Goal: Find specific page/section: Find specific page/section

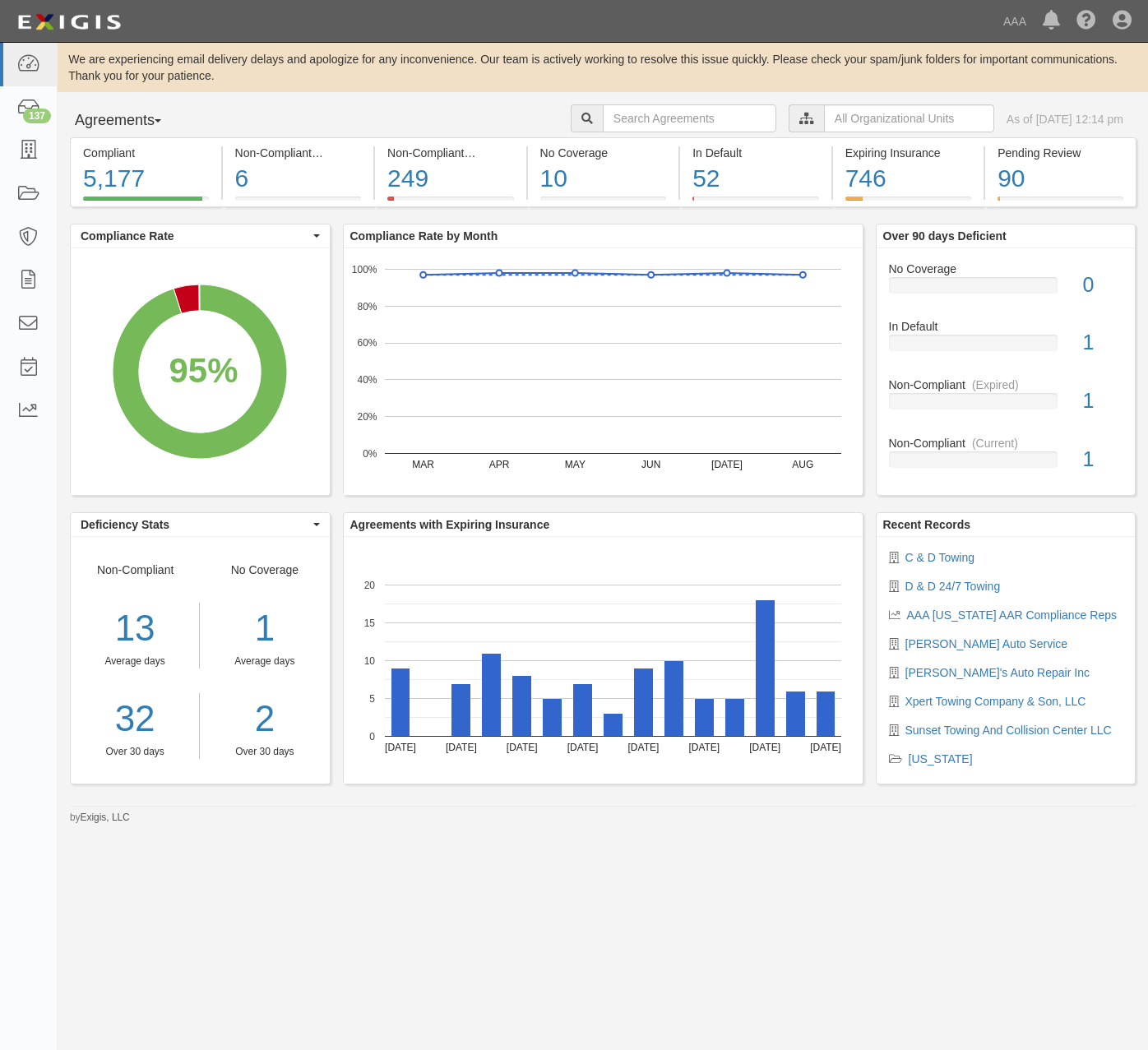
click at [394, 105] on div "Agreements Parties Agreements Coverages AAA East Central Automotive Services Em…" at bounding box center [602, 121] width 1090 height 33
click at [36, 158] on icon at bounding box center [27, 151] width 23 height 19
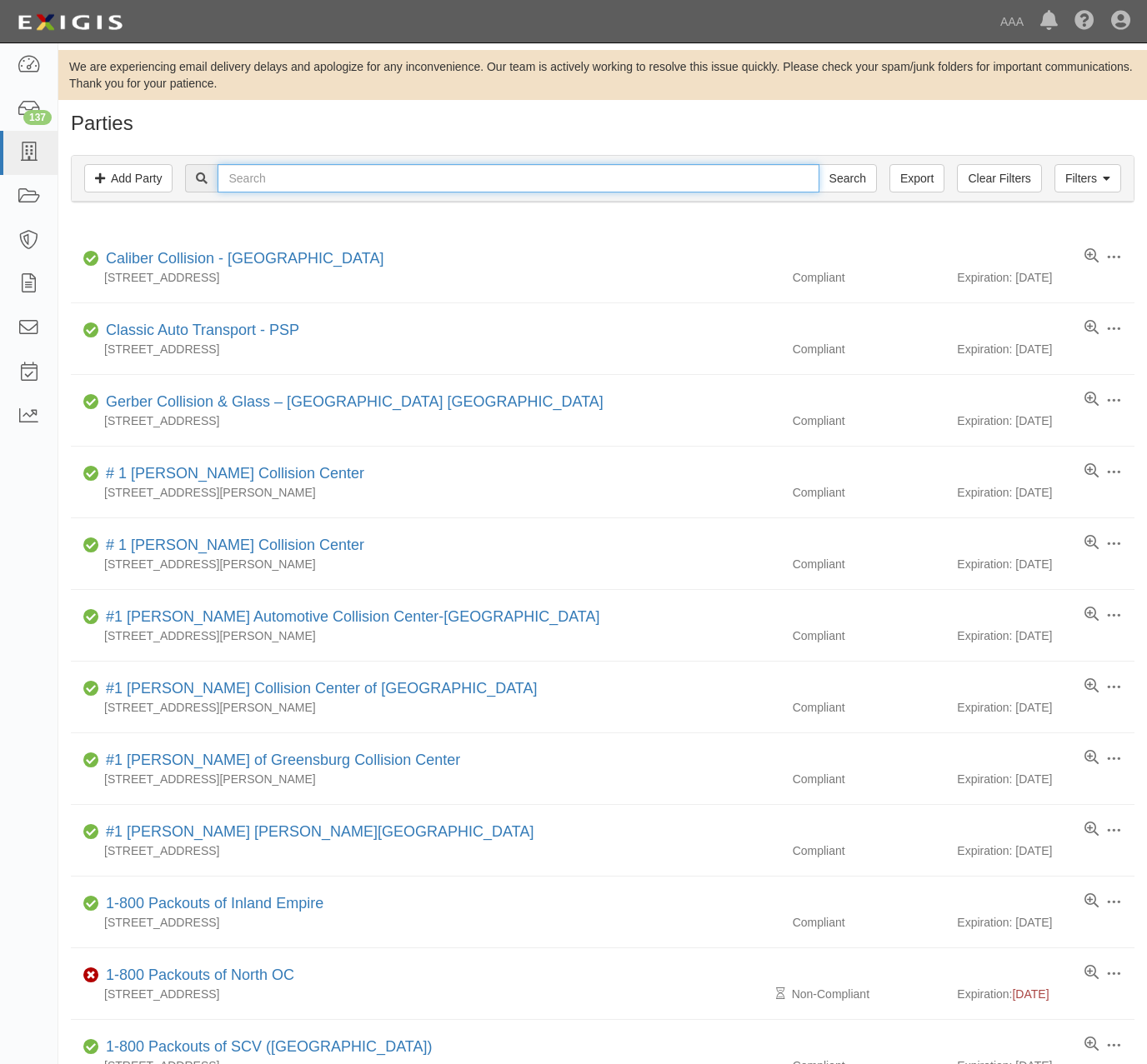
click at [288, 175] on input "text" at bounding box center [518, 178] width 601 height 29
type input "440120"
click at [819, 165] on input "Search" at bounding box center [847, 178] width 58 height 29
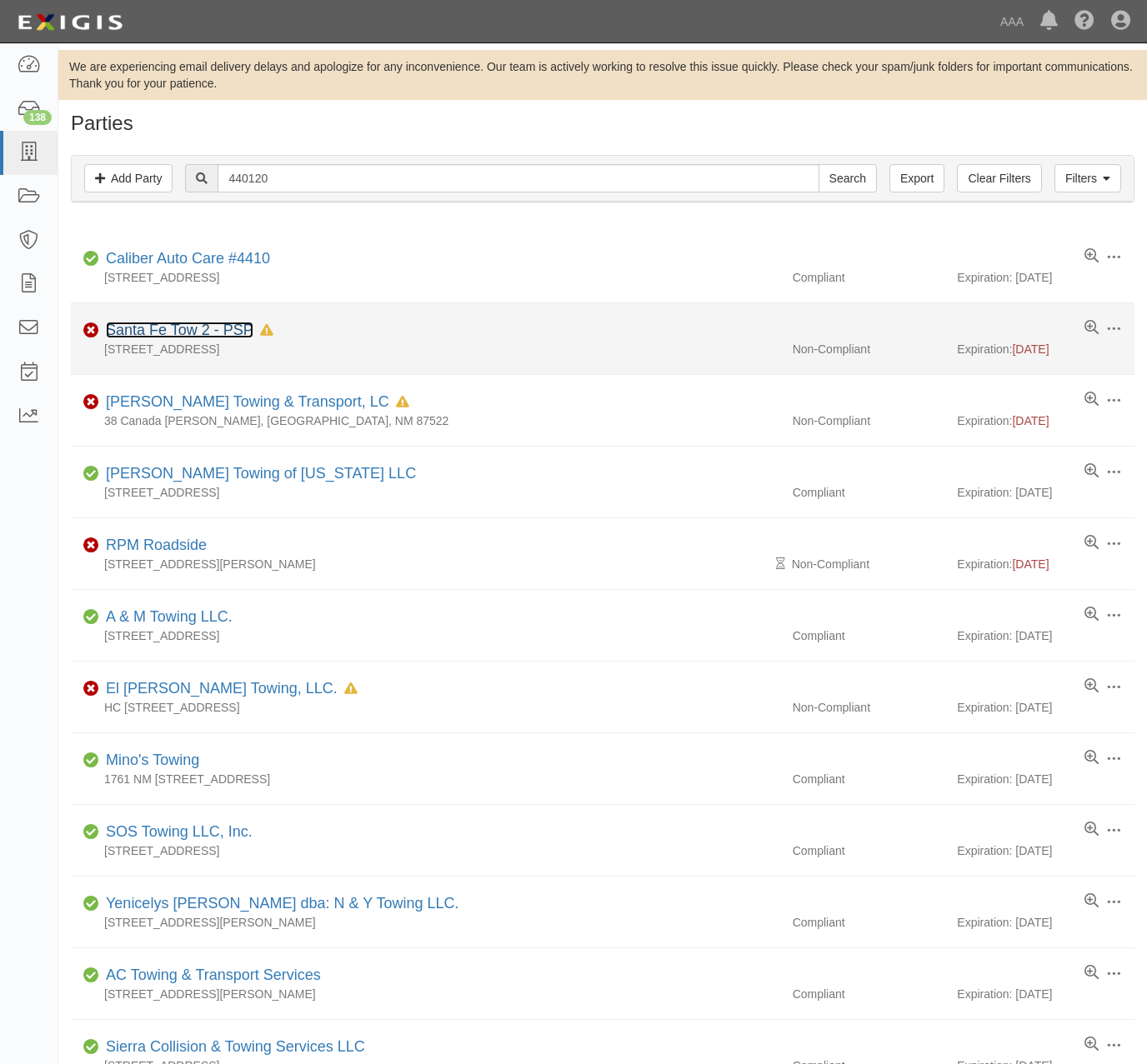
click at [171, 339] on link "Santa Fe Tow 2 - PSP" at bounding box center [179, 329] width 147 height 17
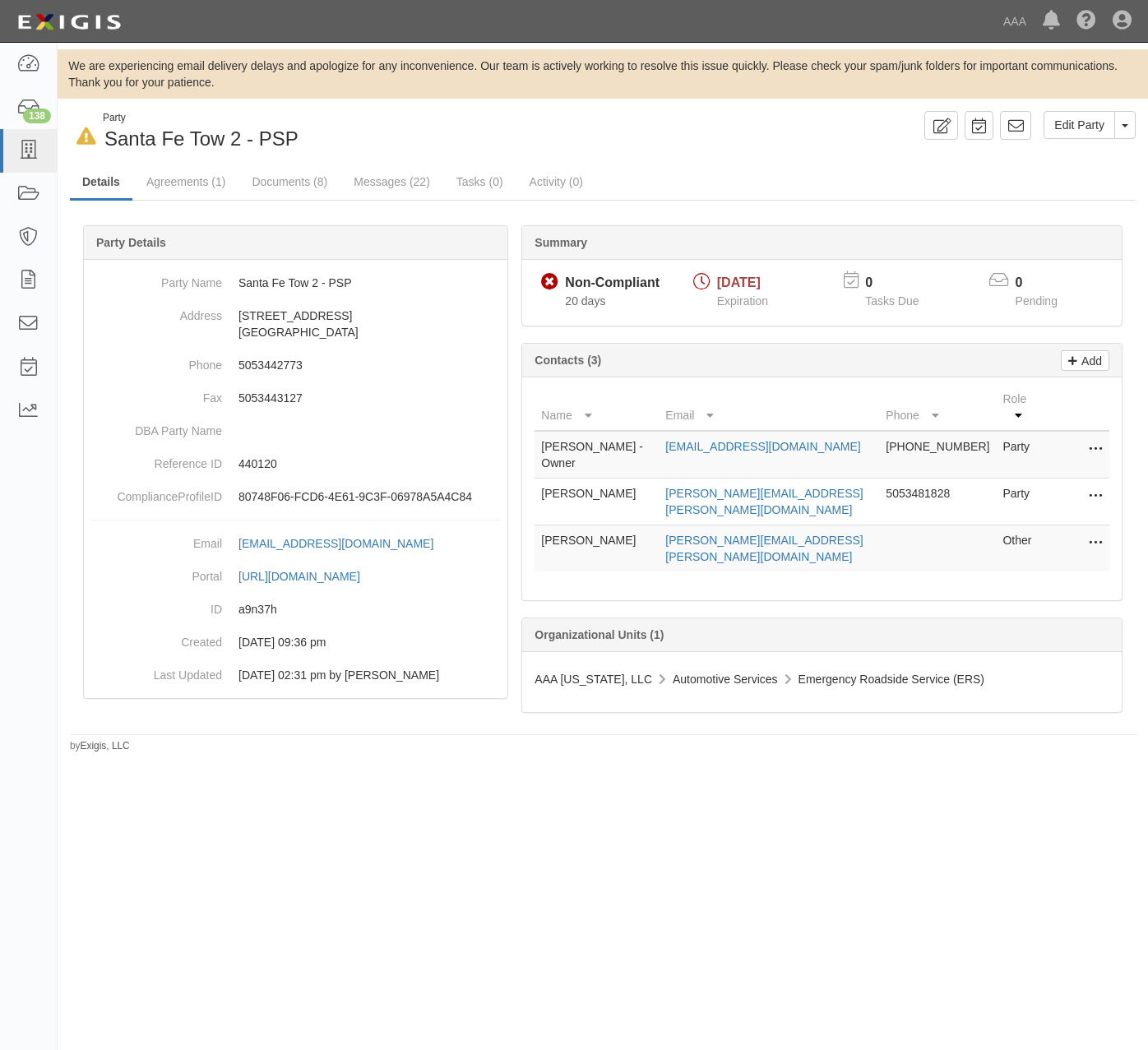
click at [1094, 486] on icon at bounding box center [1095, 497] width 13 height 21
click at [1050, 477] on link "Edit" at bounding box center [1036, 491] width 130 height 29
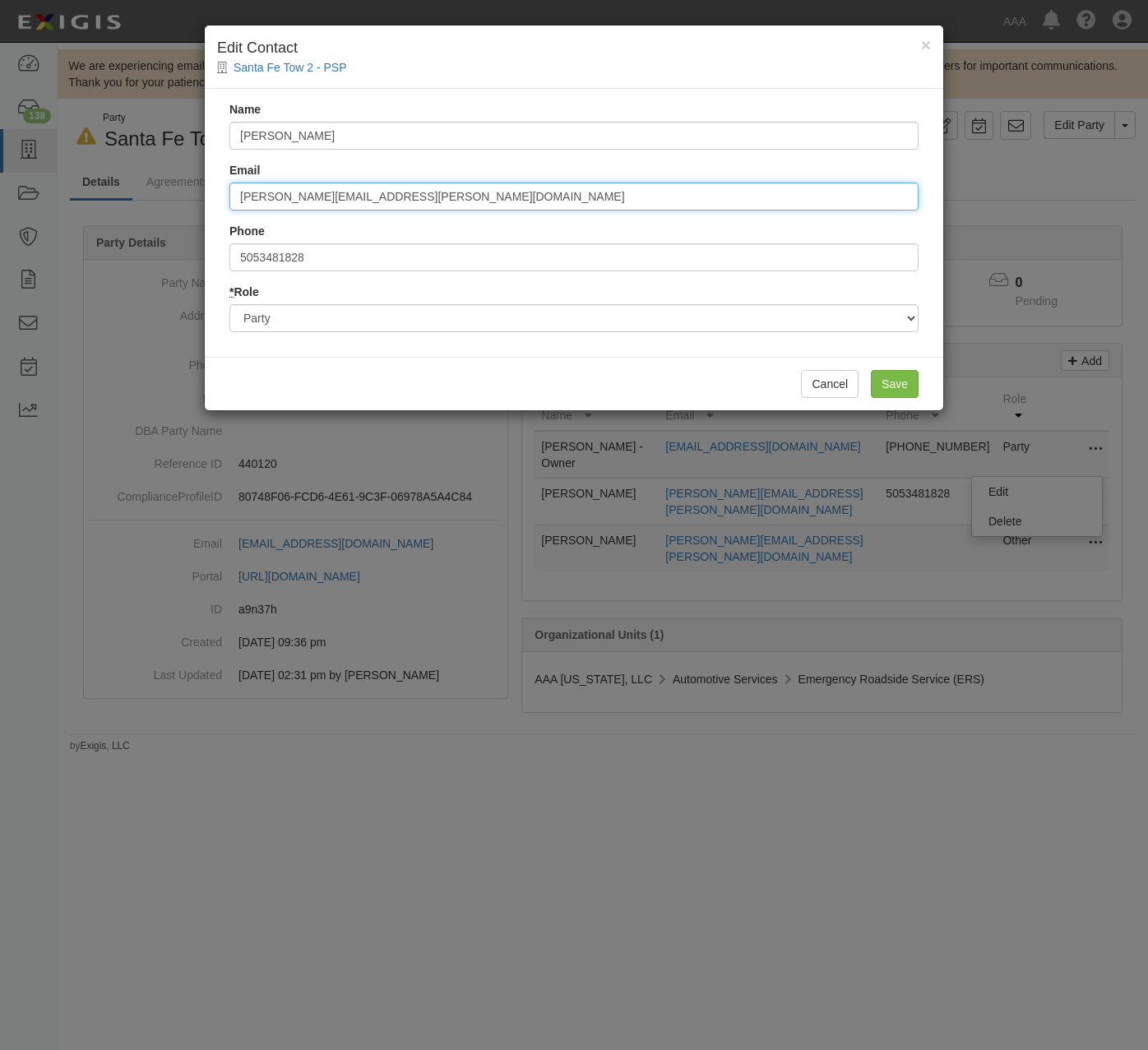
drag, startPoint x: 316, startPoint y: 198, endPoint x: 70, endPoint y: 199, distance: 246.0
click at [70, 199] on div "× Edit Contact Santa Fe Tow 2 - PSP Name Kristy Stephens Email kristy.stephens@…" at bounding box center [574, 525] width 1148 height 1050
type input "nicholas.silva@hubinternational.com"
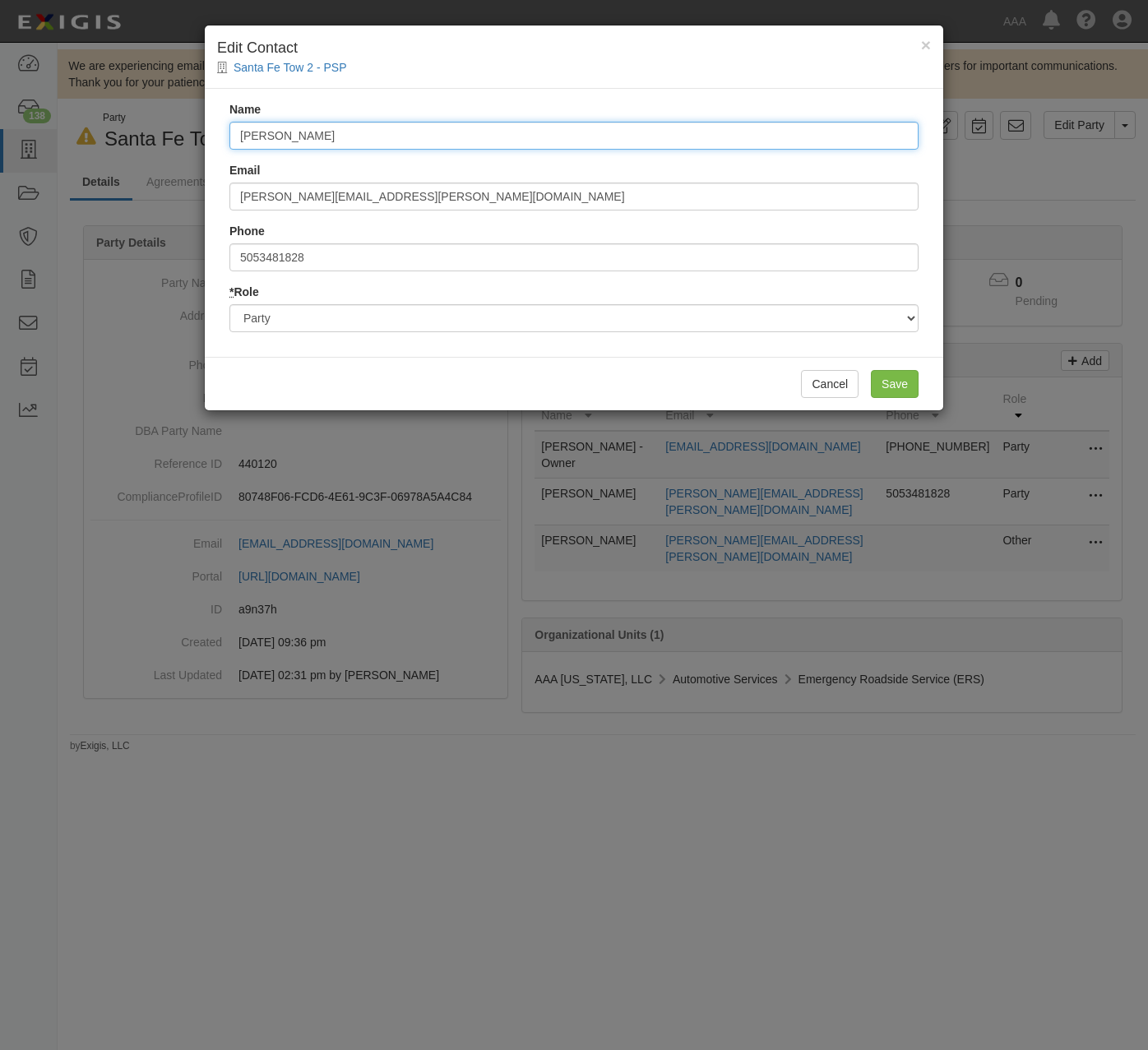
drag, startPoint x: 353, startPoint y: 124, endPoint x: 144, endPoint y: 135, distance: 209.3
click at [144, 135] on div "× Edit Contact Santa Fe Tow 2 - PSP Name Kristy Stephens Email nicholas.silva@h…" at bounding box center [574, 525] width 1148 height 1050
type input "Nicholas Silva"
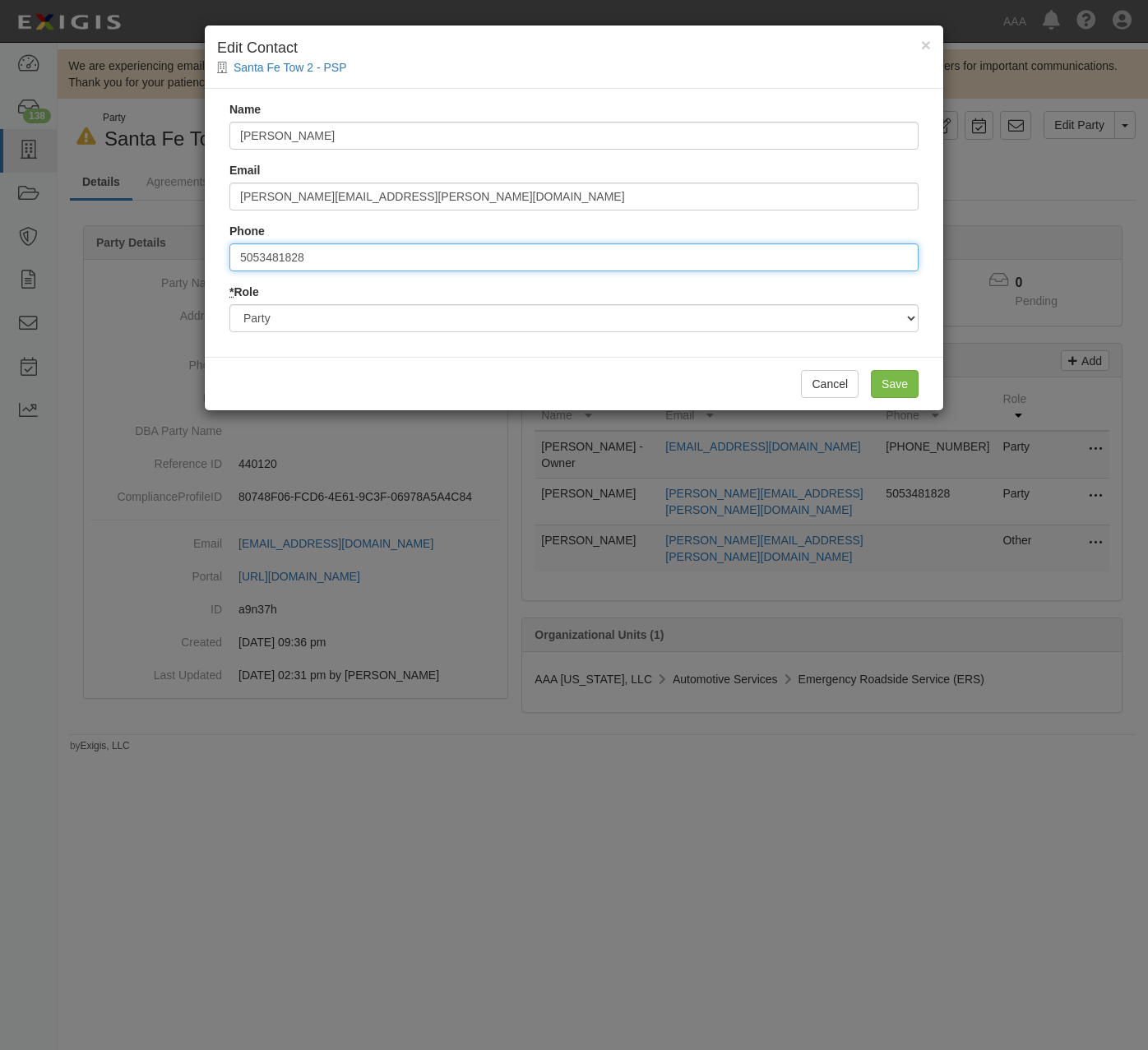
click at [284, 258] on input "5053481828" at bounding box center [574, 257] width 689 height 28
click at [280, 252] on input "5053481828" at bounding box center [574, 257] width 689 height 28
drag, startPoint x: 304, startPoint y: 258, endPoint x: 182, endPoint y: 252, distance: 122.1
click at [182, 252] on div "× Edit Contact Santa Fe Tow 2 - PSP Name Nicholas Silva Email nicholas.silva@hu…" at bounding box center [574, 525] width 1148 height 1050
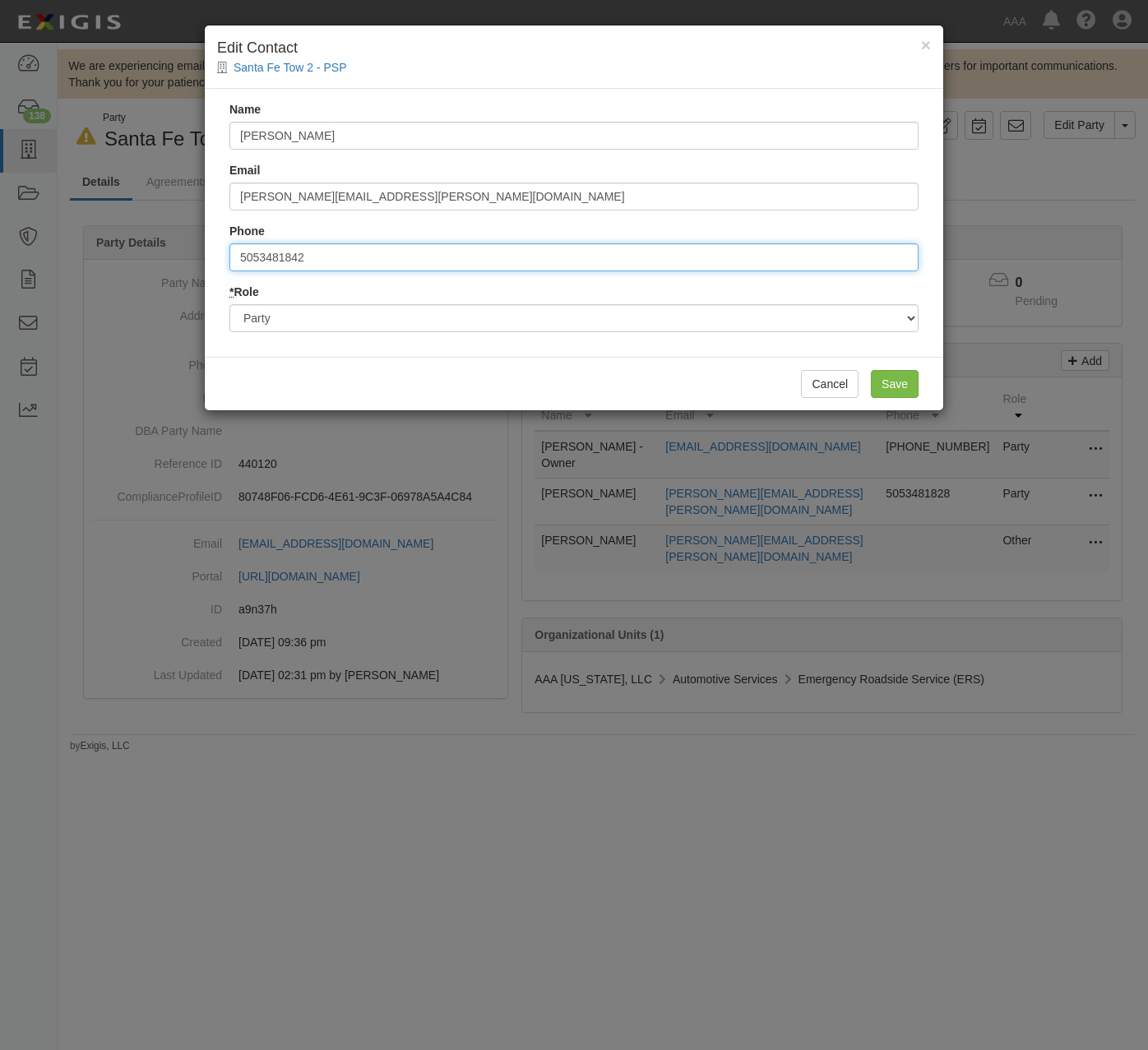
type input "5053481842"
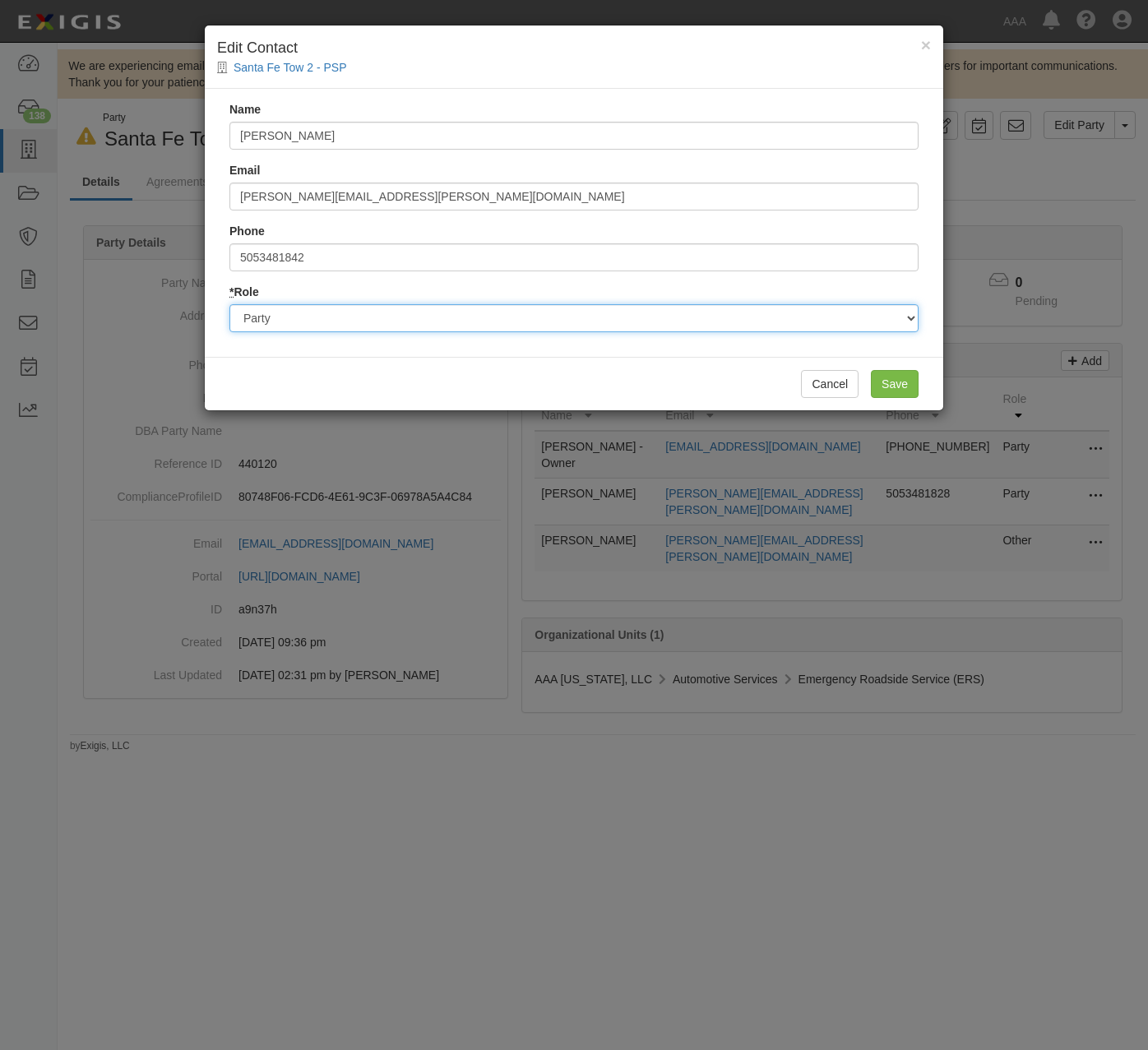
click at [494, 310] on select "Party Broker Other" at bounding box center [574, 318] width 689 height 28
select select "Broker"
click at [229, 304] on select "Party Broker Other" at bounding box center [574, 318] width 689 height 28
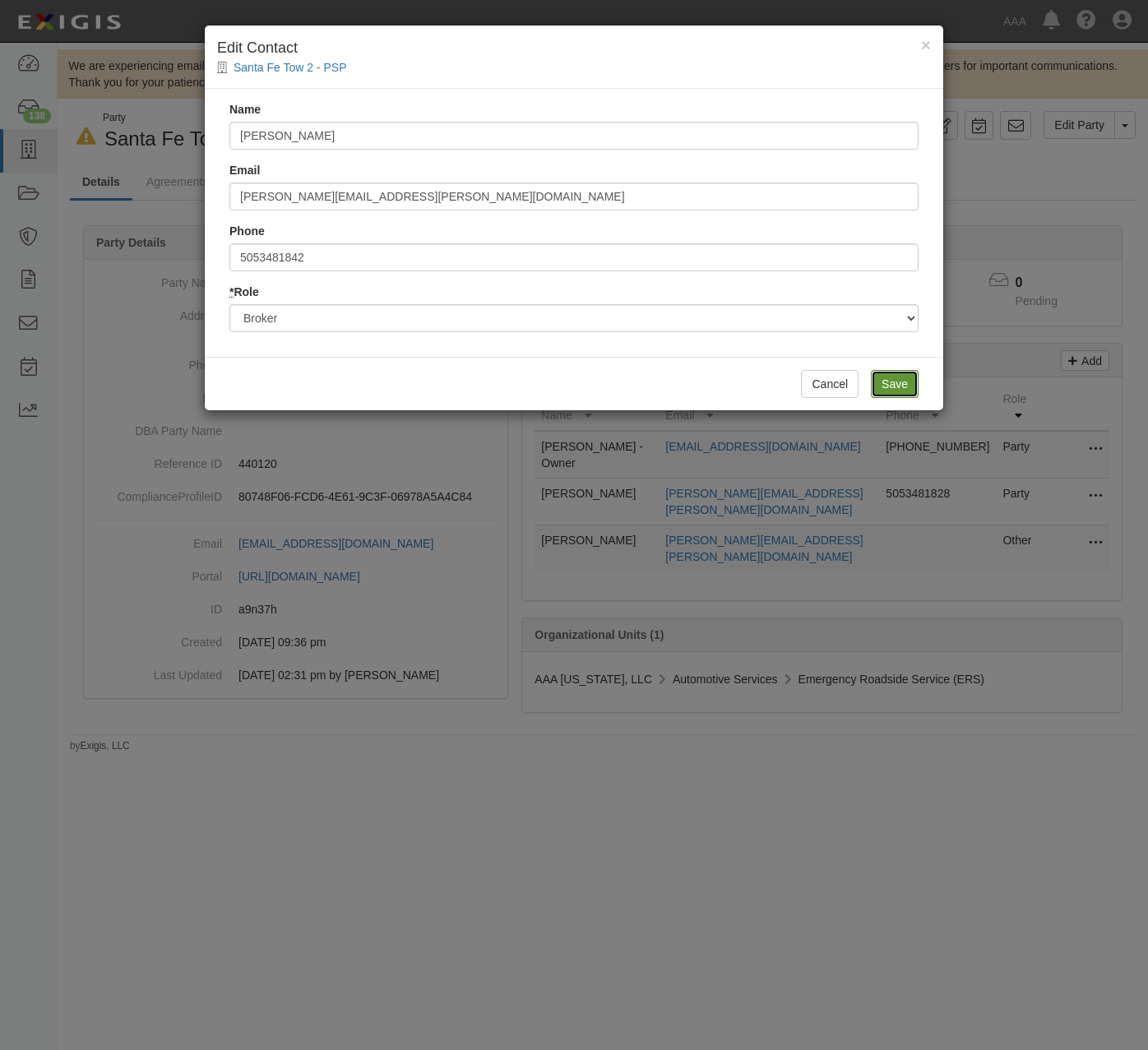
click at [889, 374] on input "Save" at bounding box center [895, 384] width 48 height 28
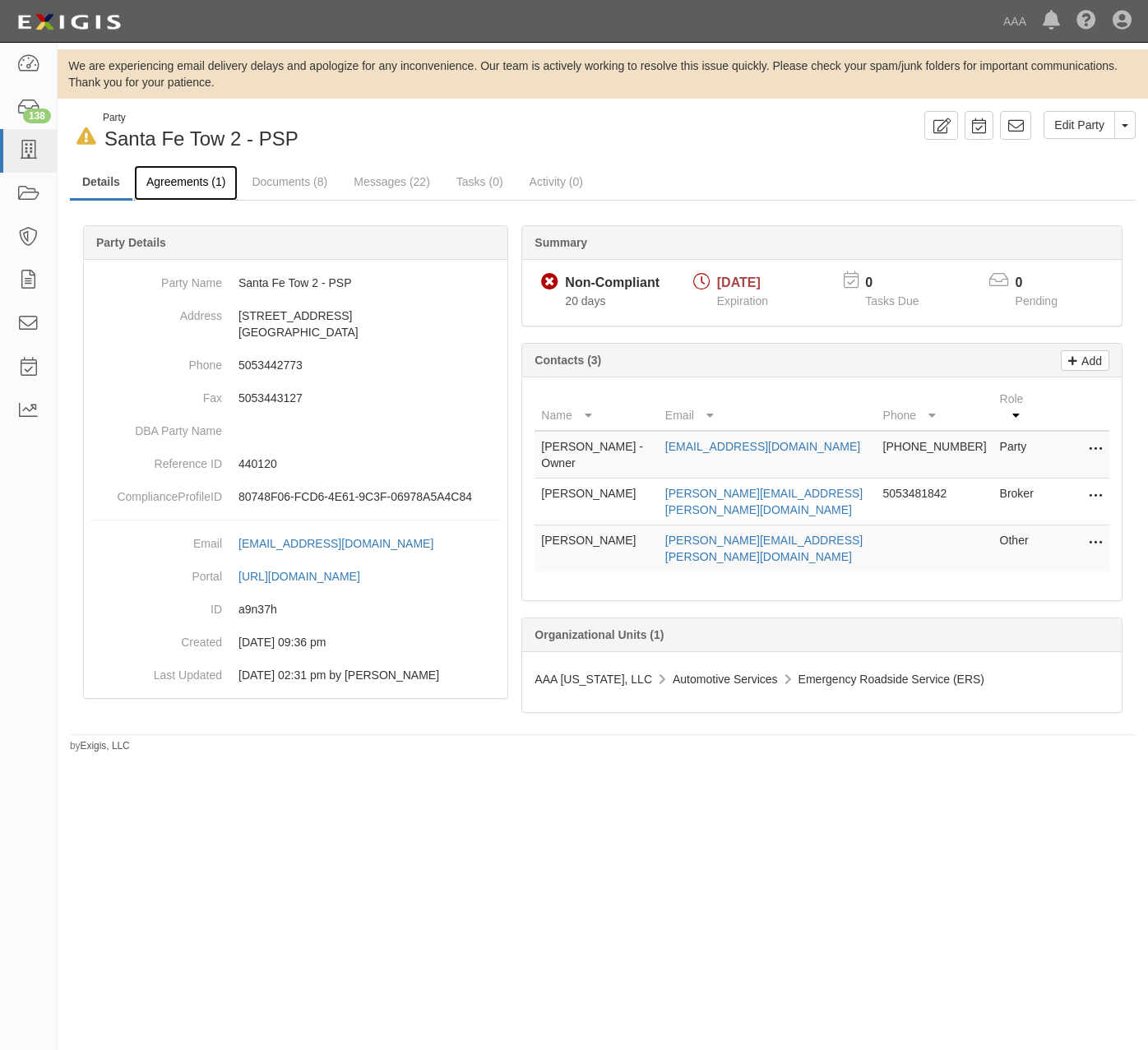
click at [162, 182] on link "Agreements (1)" at bounding box center [186, 182] width 104 height 35
click at [198, 178] on link "Agreements (1)" at bounding box center [186, 182] width 104 height 35
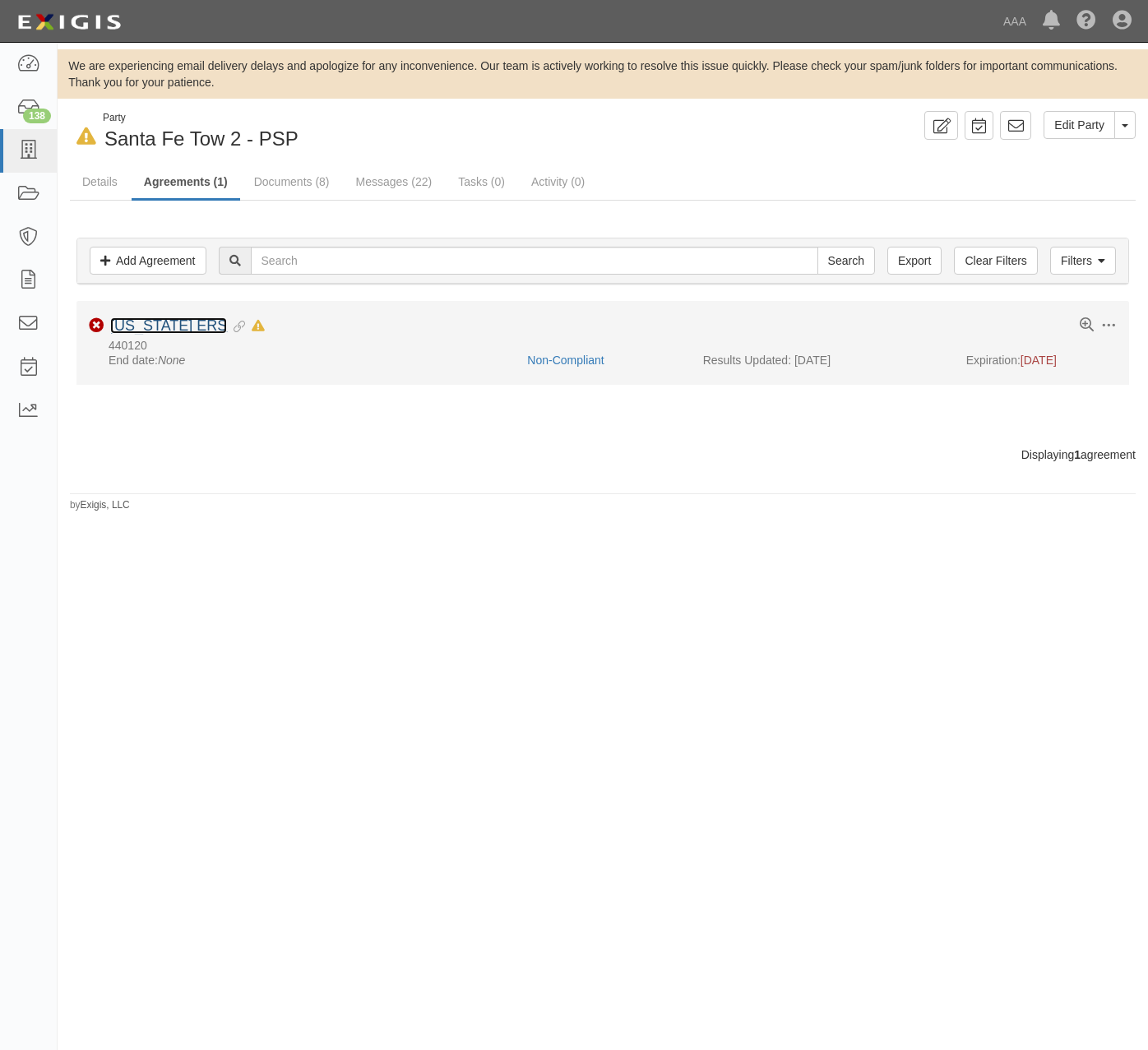
click at [219, 320] on link "[US_STATE] ERS" at bounding box center [168, 325] width 117 height 16
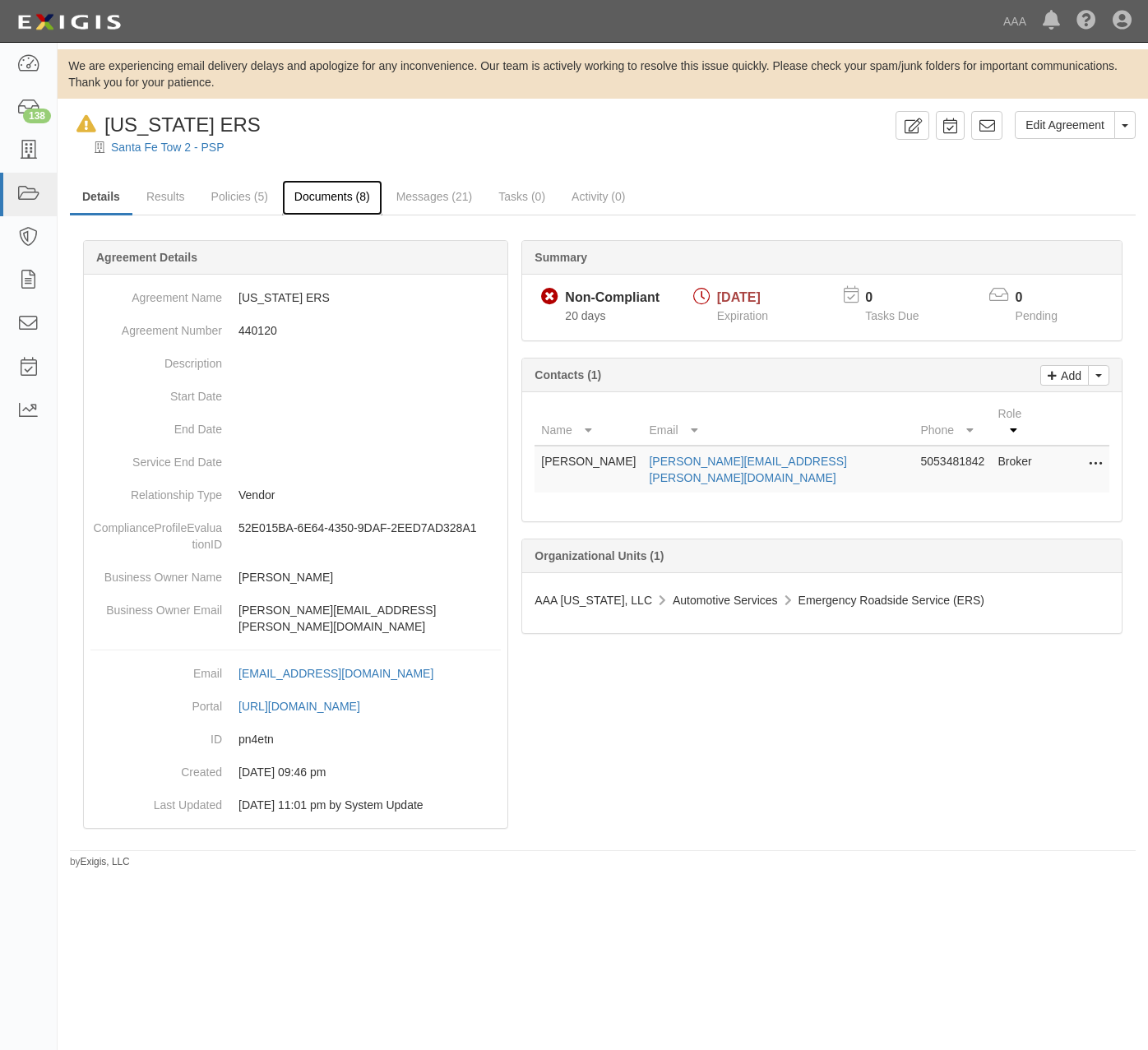
click at [350, 185] on link "Documents (8)" at bounding box center [332, 198] width 101 height 35
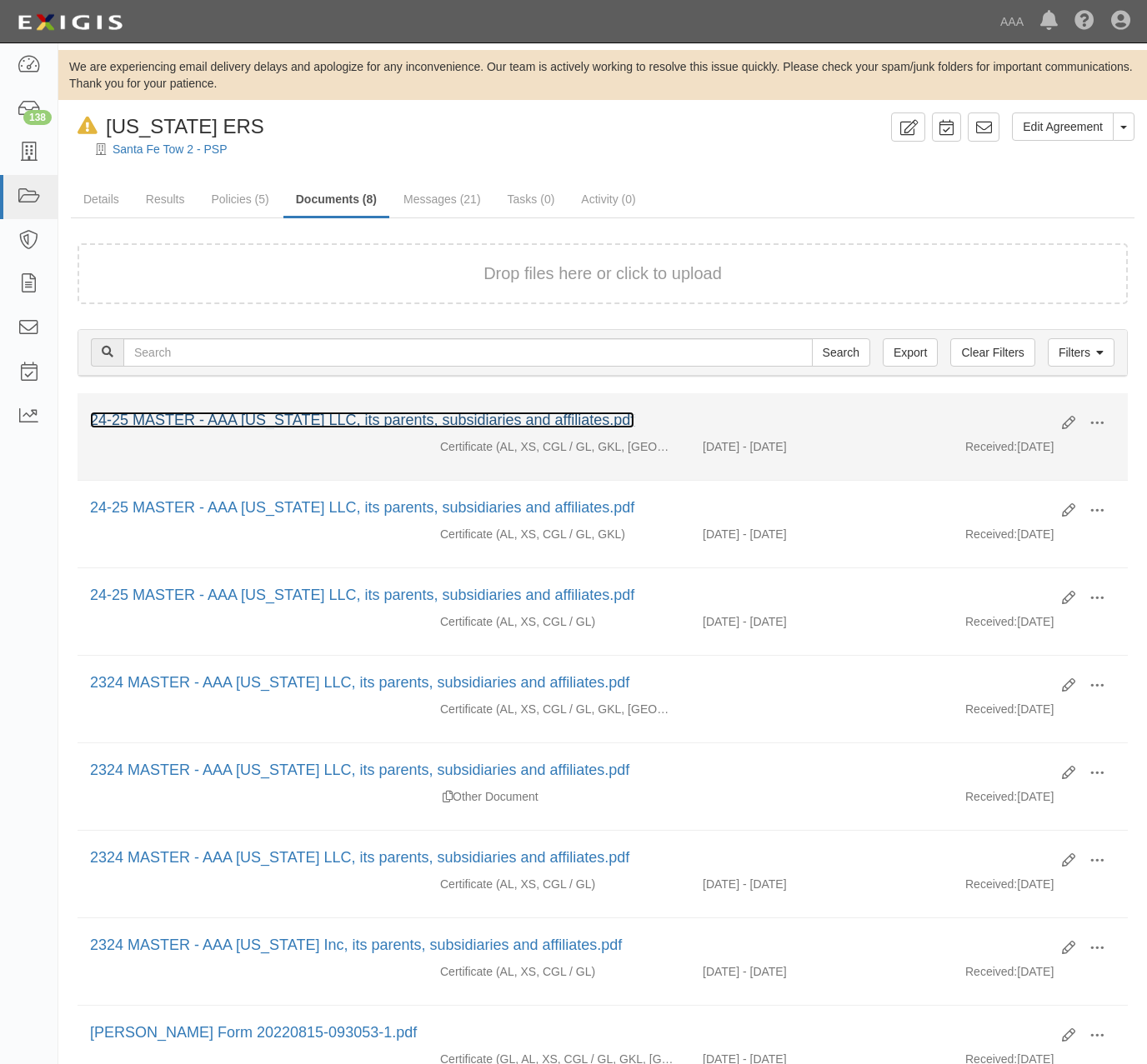
click at [524, 414] on link "24-25 MASTER - AAA [US_STATE] LLC, its parents, subsidiaries and affiliates.pdf" at bounding box center [361, 420] width 544 height 17
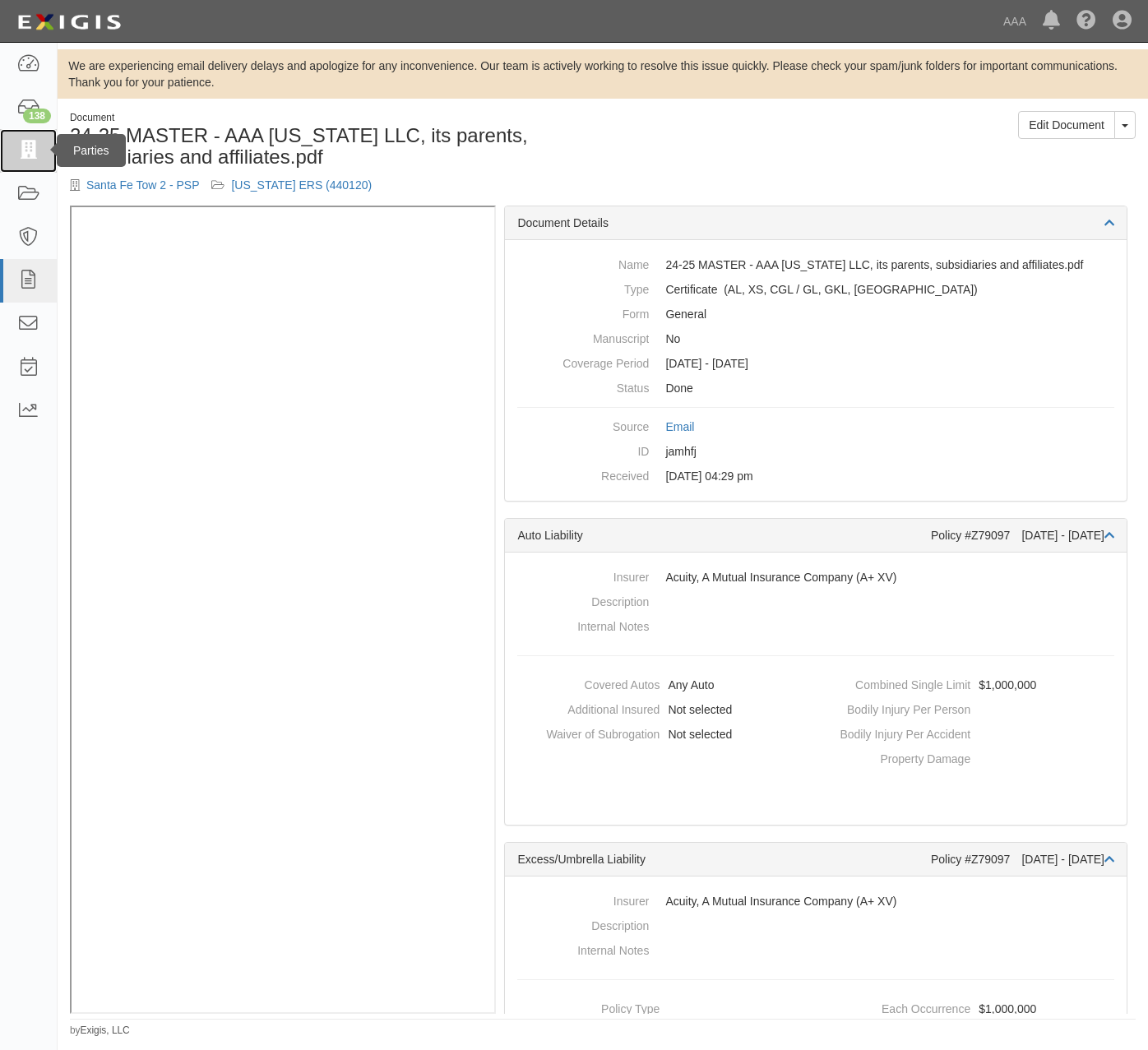
click at [30, 143] on icon at bounding box center [27, 151] width 23 height 19
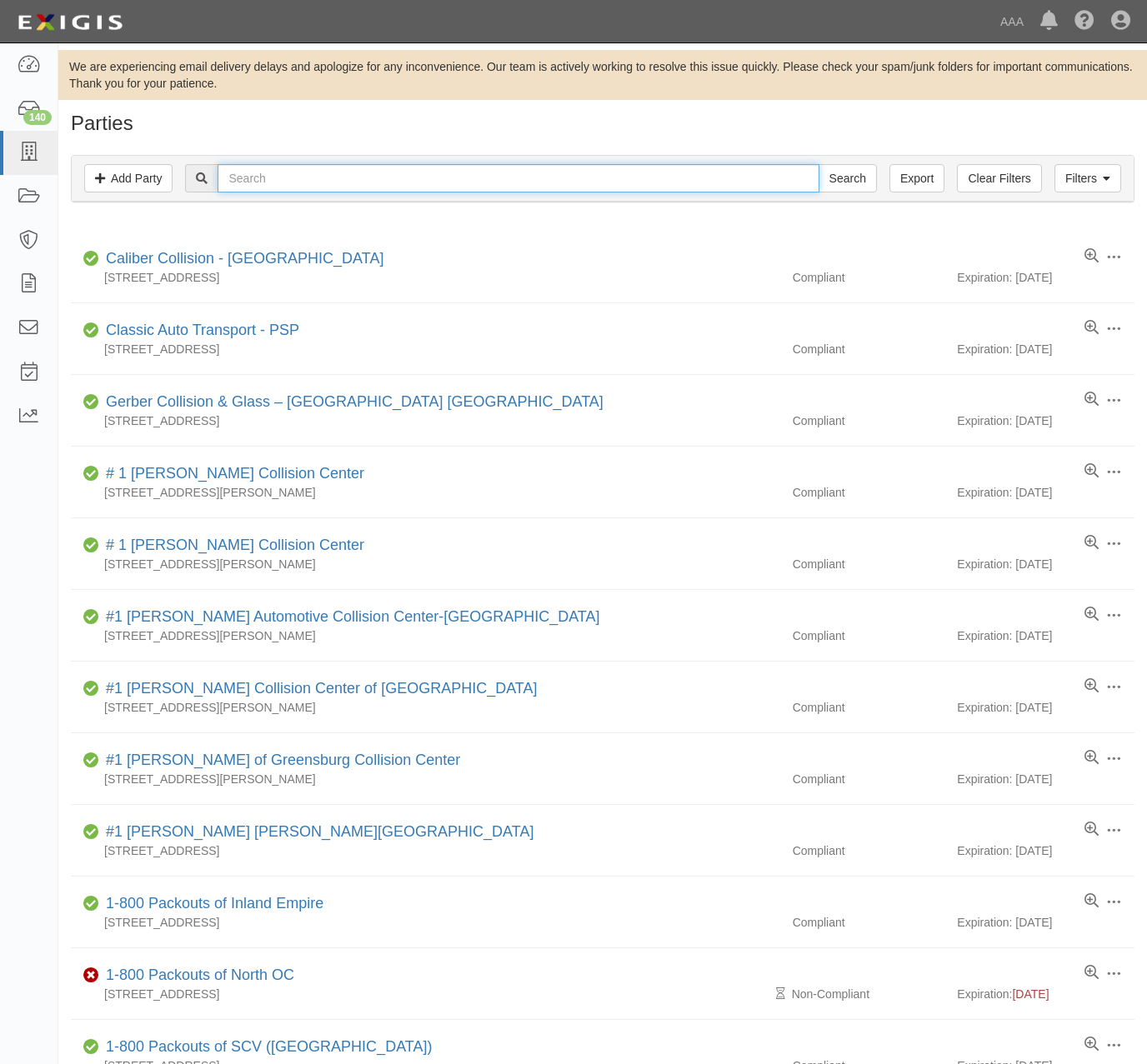
click at [511, 175] on input "text" at bounding box center [518, 178] width 601 height 29
type input "masaki"
click at [819, 165] on input "Search" at bounding box center [847, 178] width 58 height 29
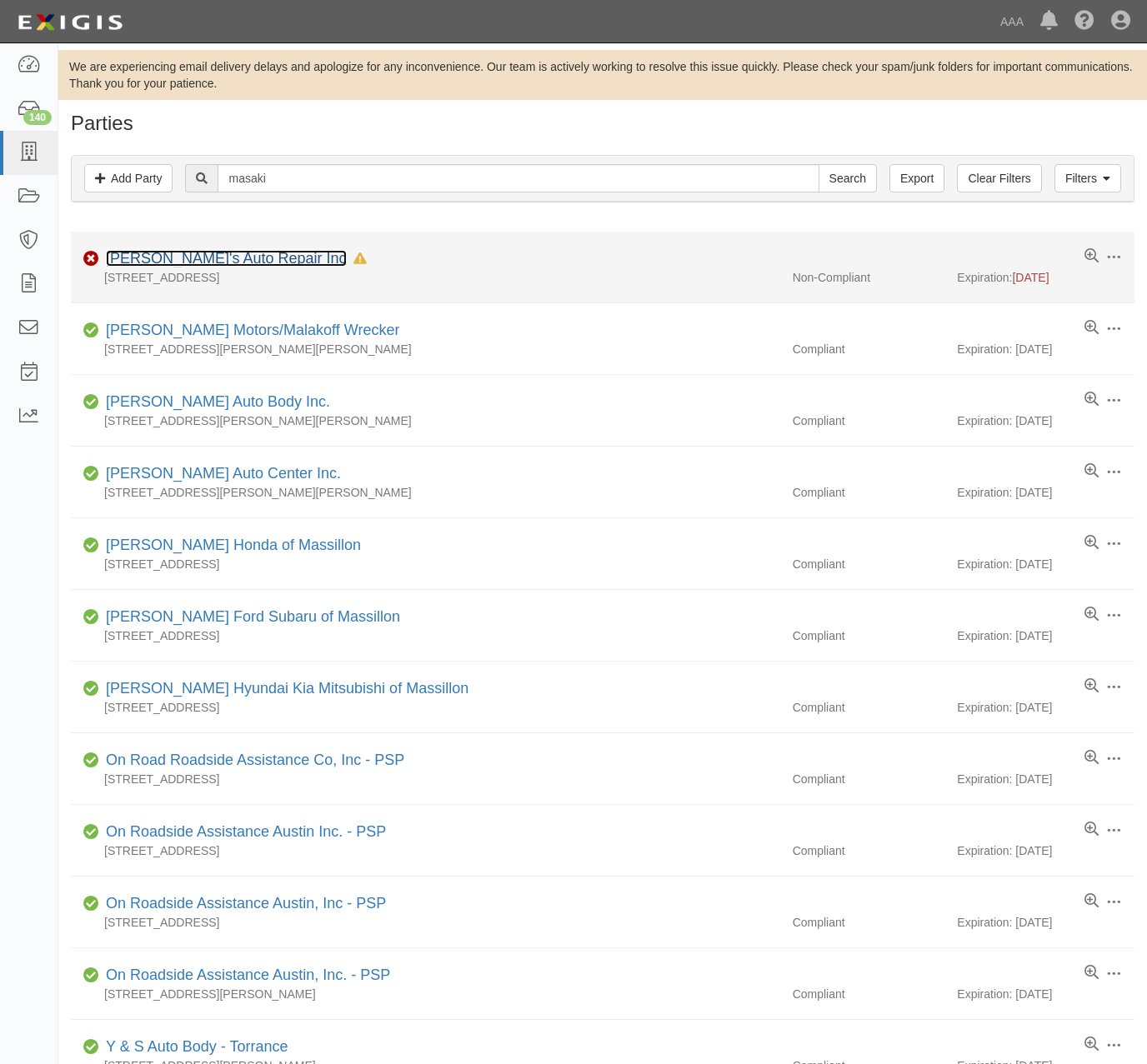
click at [212, 262] on link "[PERSON_NAME]'s Auto Repair Inc" at bounding box center [226, 258] width 241 height 17
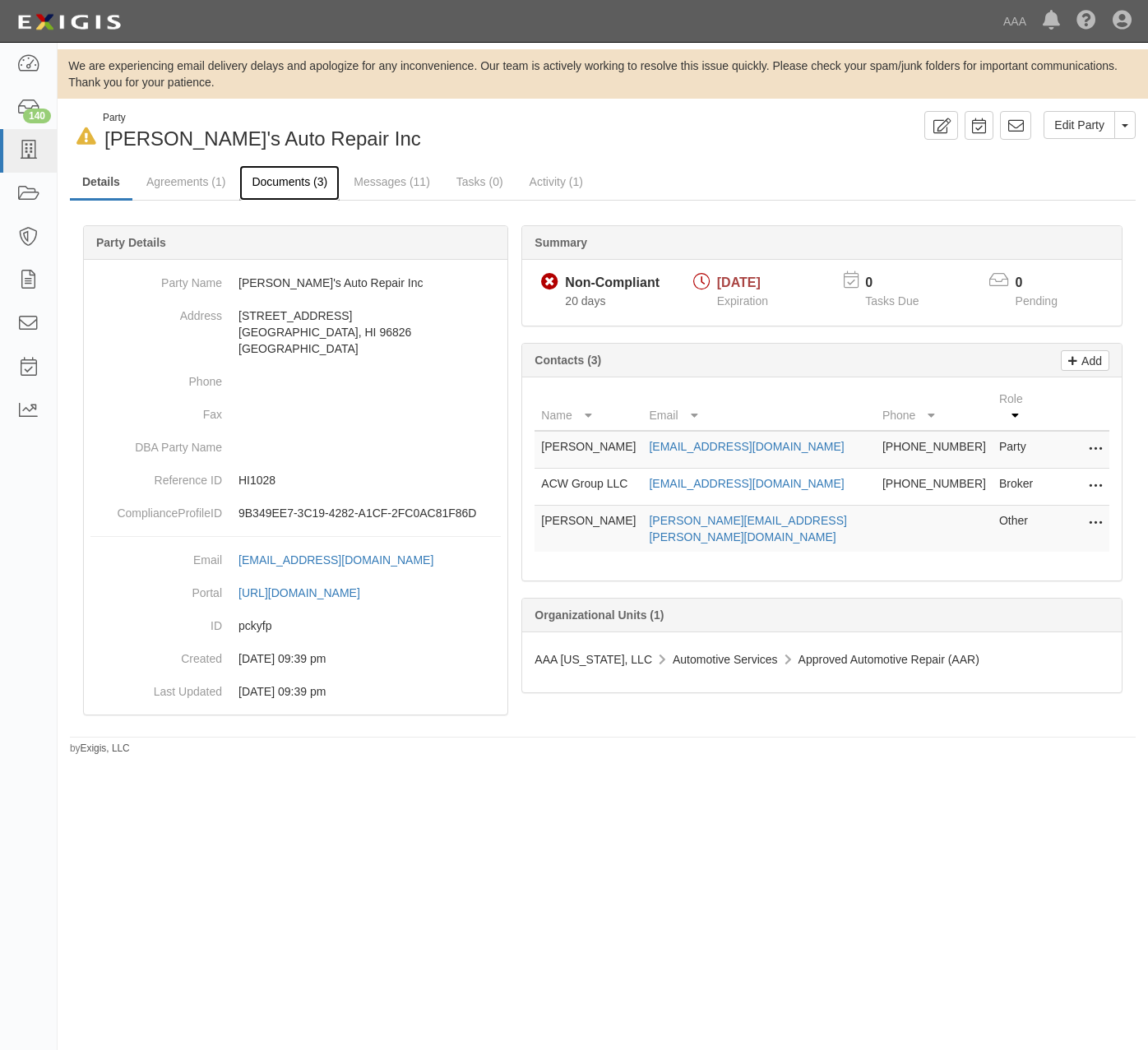
click at [271, 178] on link "Documents (3)" at bounding box center [290, 182] width 101 height 35
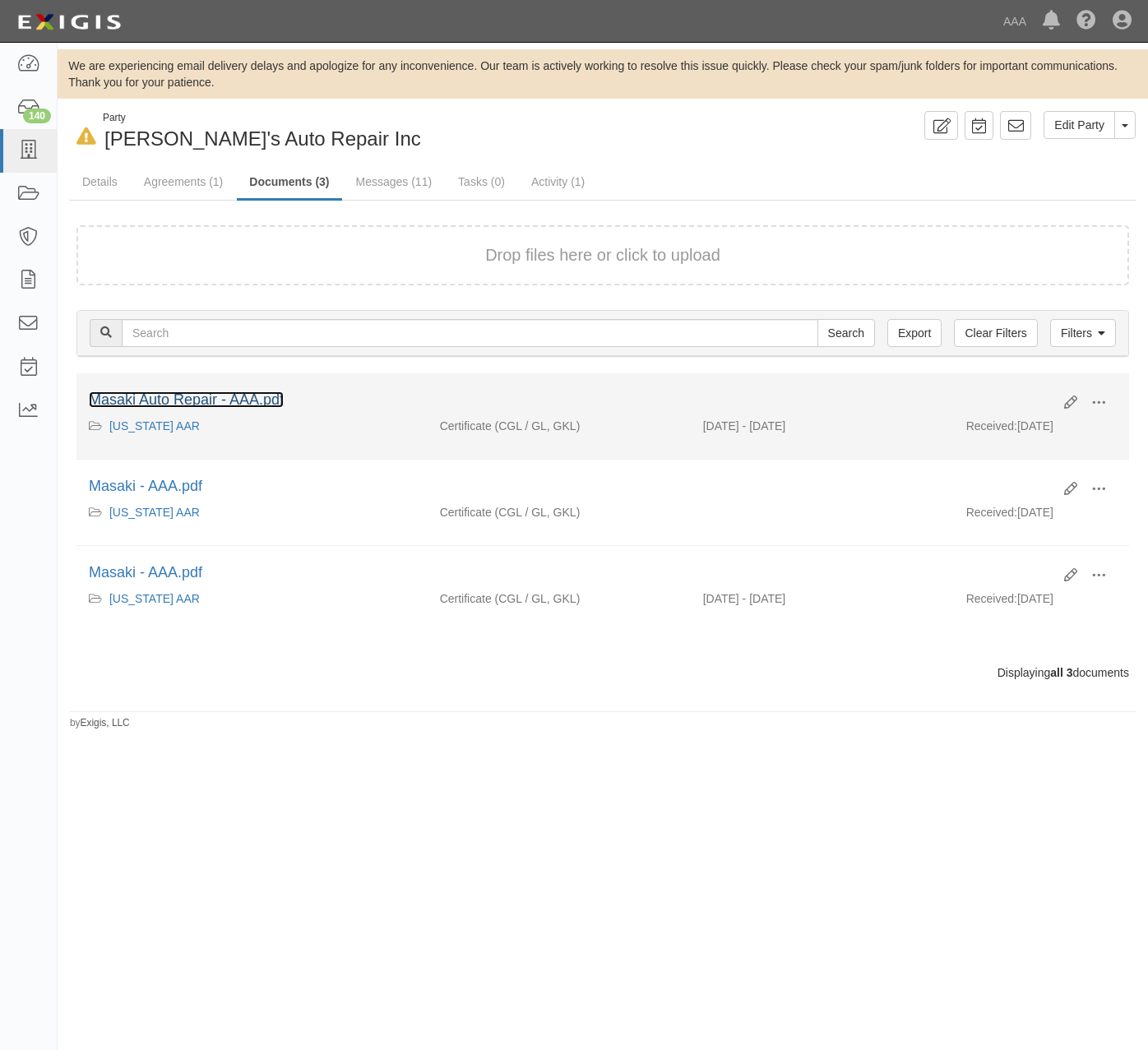
click at [253, 400] on link "Masaki Auto Repair - AAA.pdf" at bounding box center [186, 400] width 195 height 16
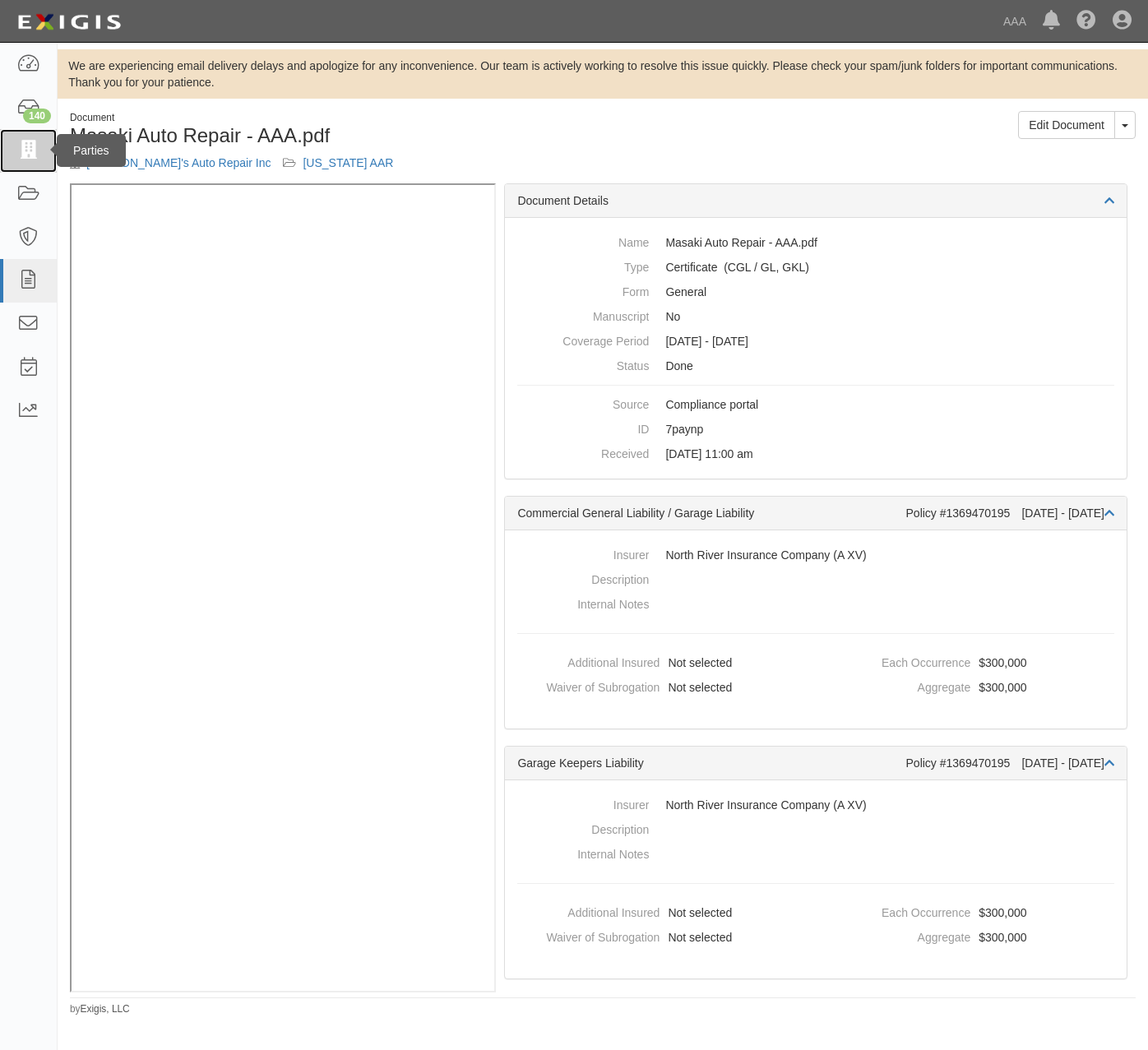
click at [29, 156] on icon at bounding box center [27, 151] width 23 height 19
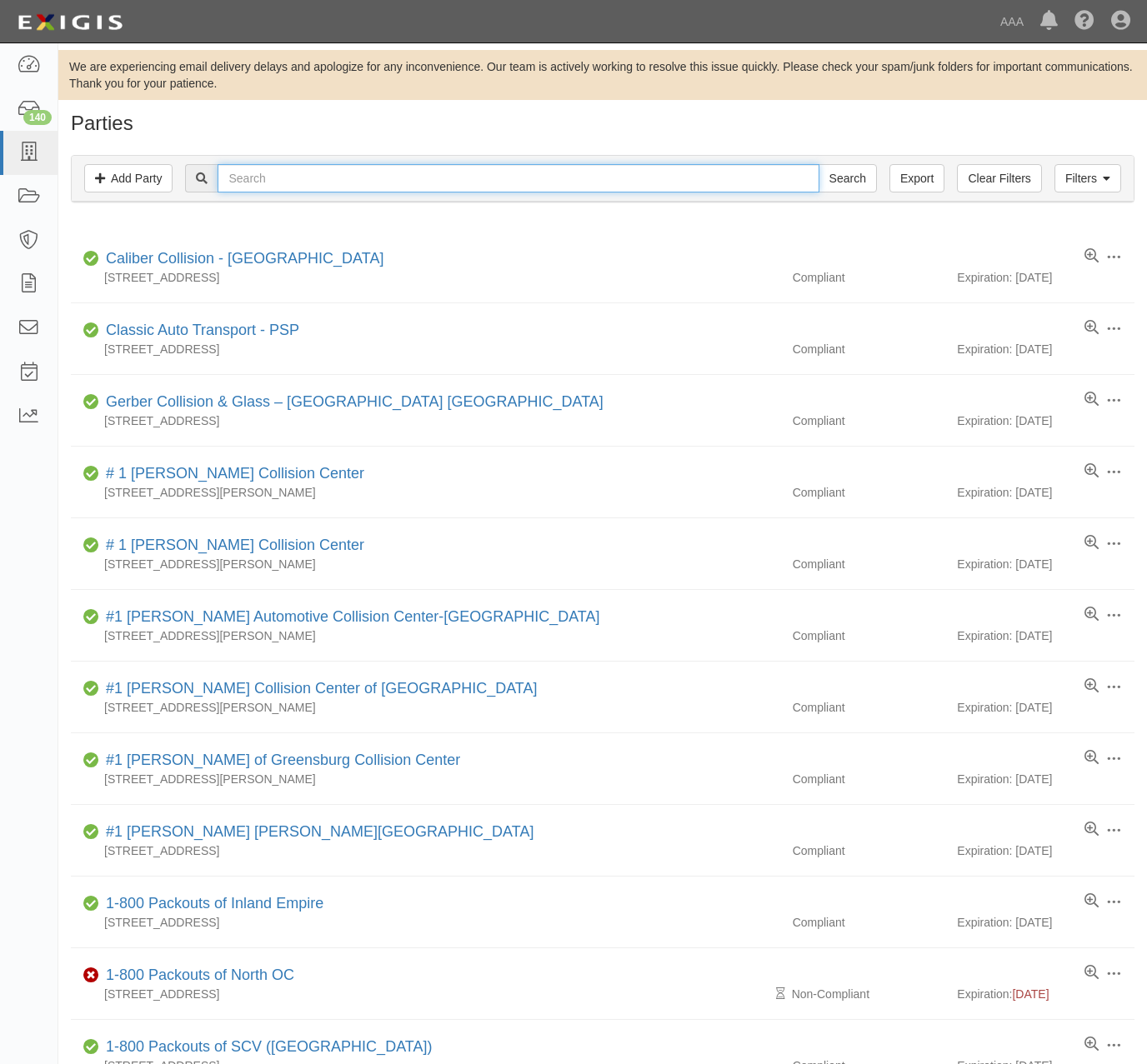
click at [624, 178] on input "text" at bounding box center [518, 178] width 601 height 29
type input "G&G"
click at [819, 165] on input "Search" at bounding box center [847, 178] width 58 height 29
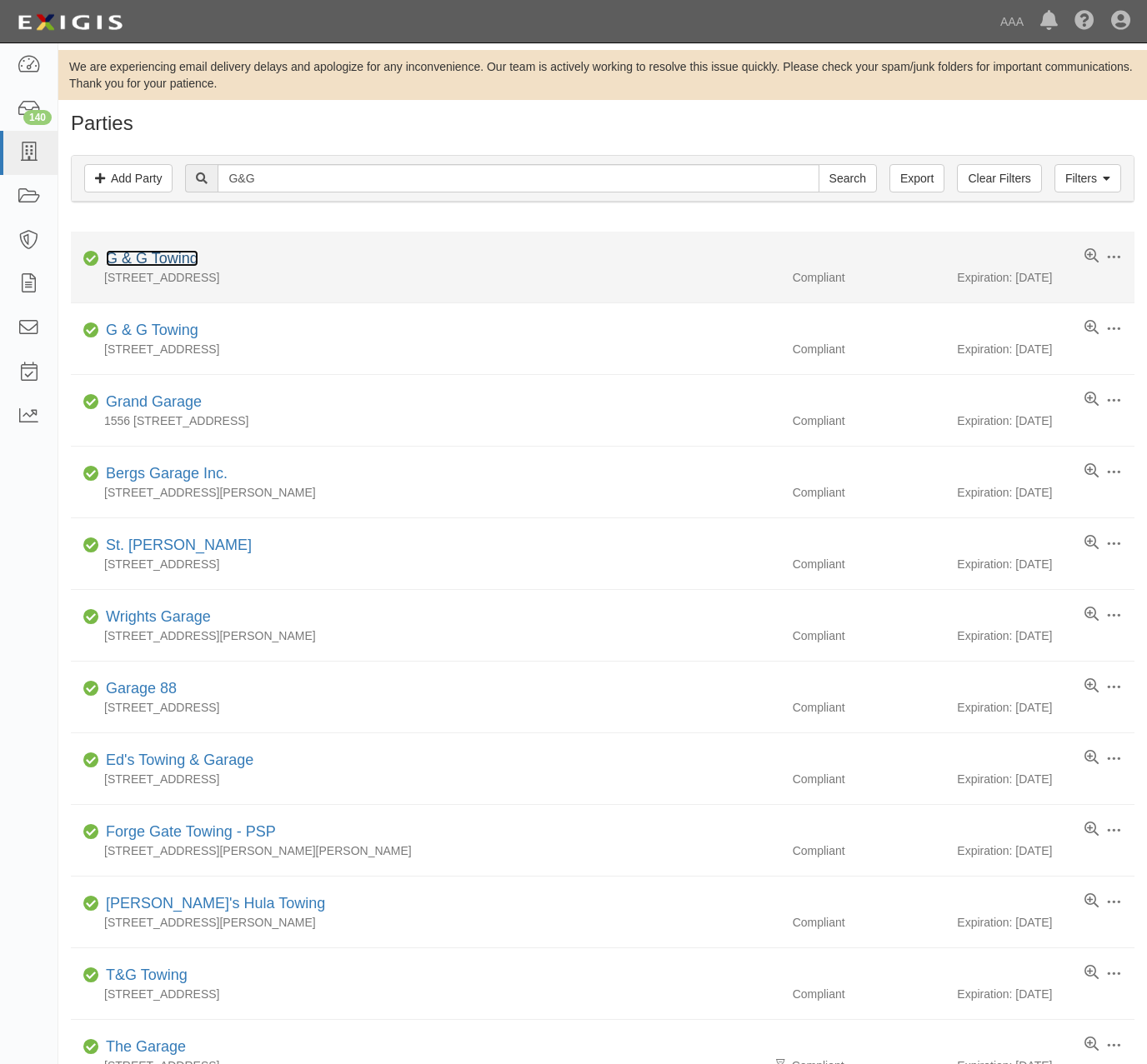
click at [180, 259] on link "G & G Towing" at bounding box center [152, 258] width 92 height 17
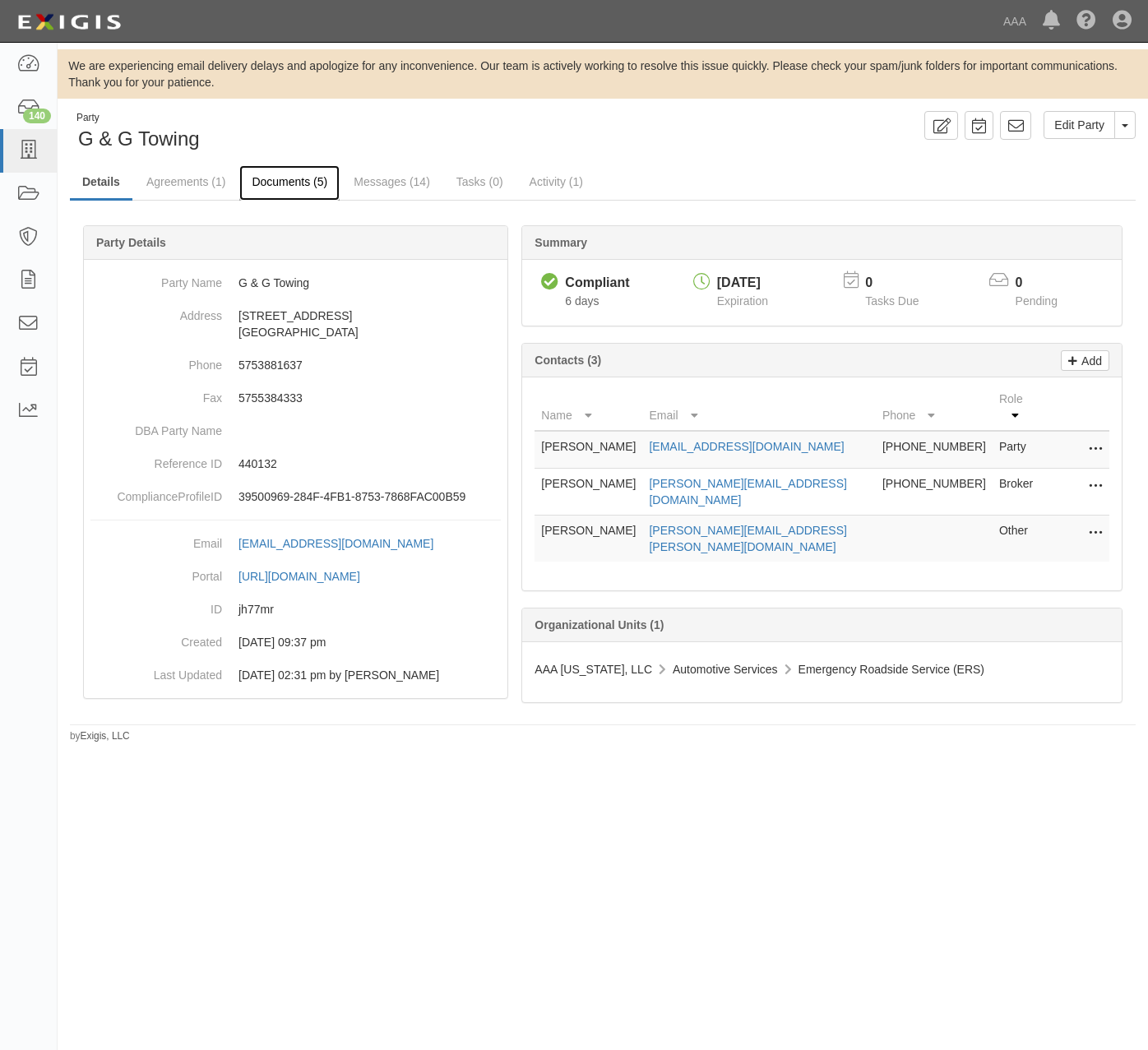
click at [287, 182] on link "Documents (5)" at bounding box center [290, 182] width 101 height 35
